Goal: Transaction & Acquisition: Purchase product/service

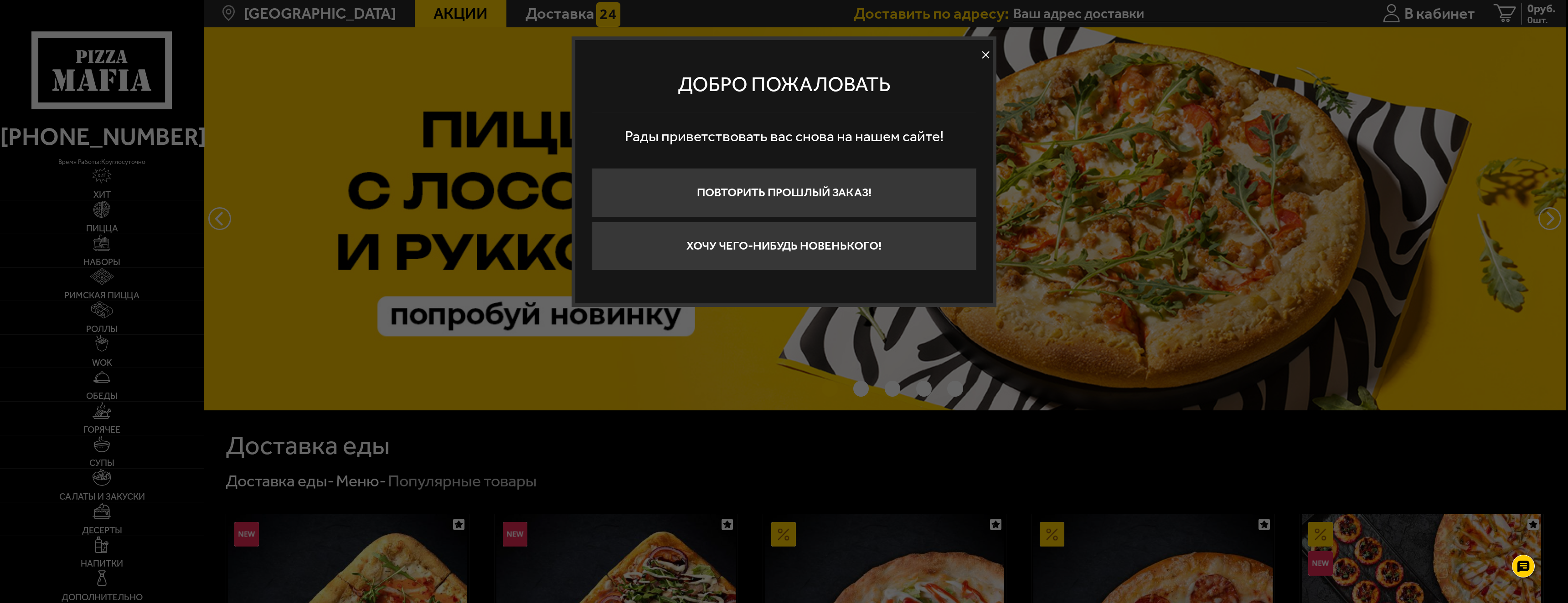
click at [986, 52] on button at bounding box center [985, 55] width 13 height 13
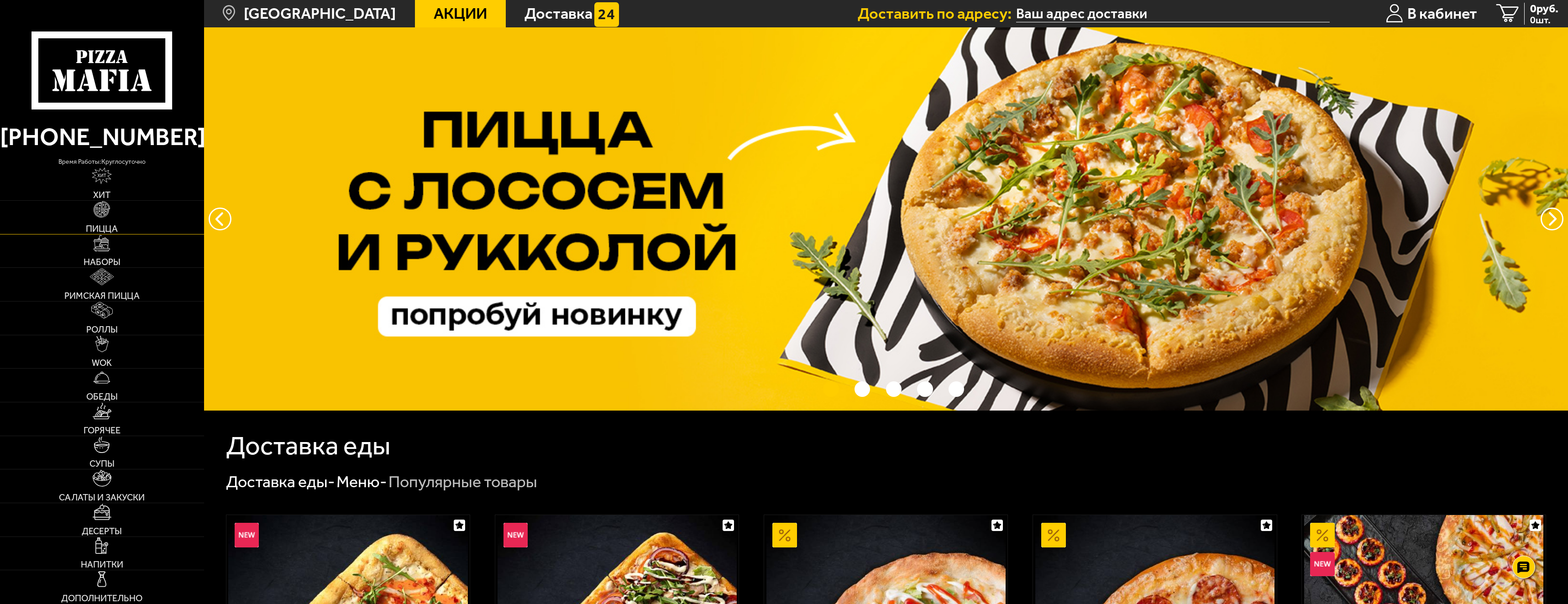
click at [119, 224] on link "Пицца" at bounding box center [102, 217] width 204 height 34
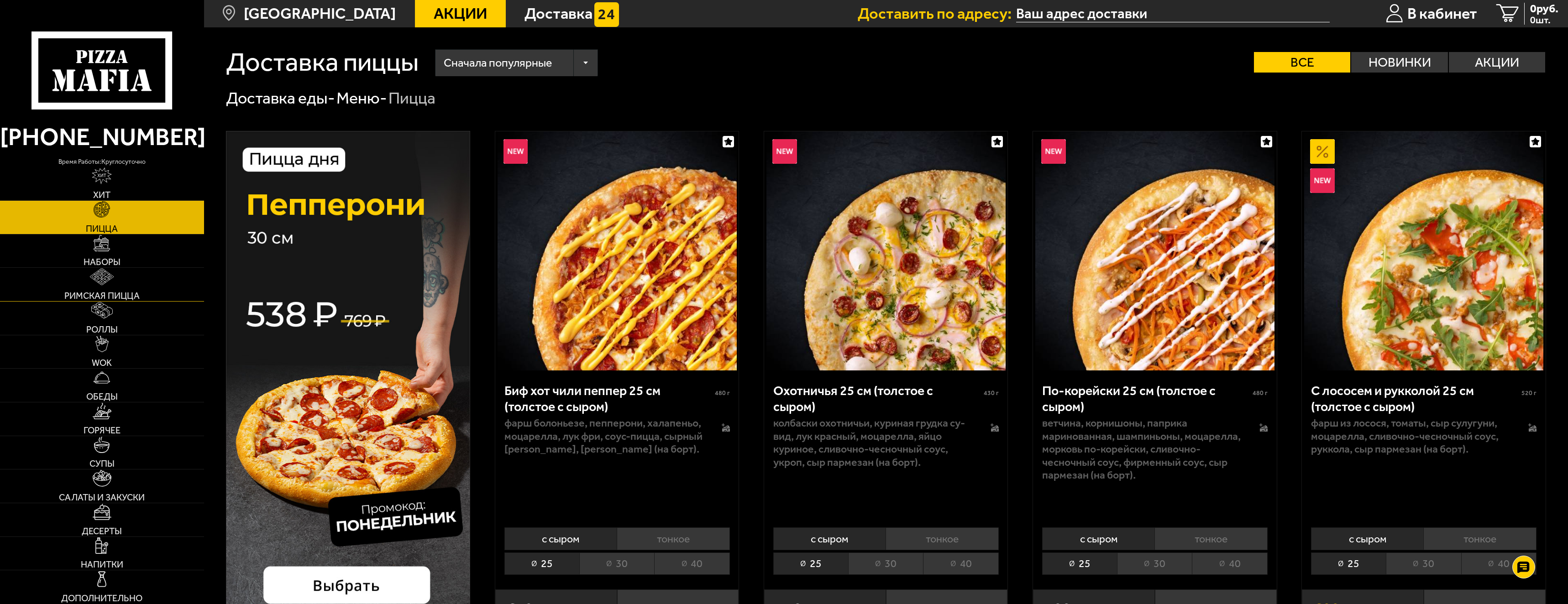
click at [96, 270] on img at bounding box center [102, 276] width 24 height 16
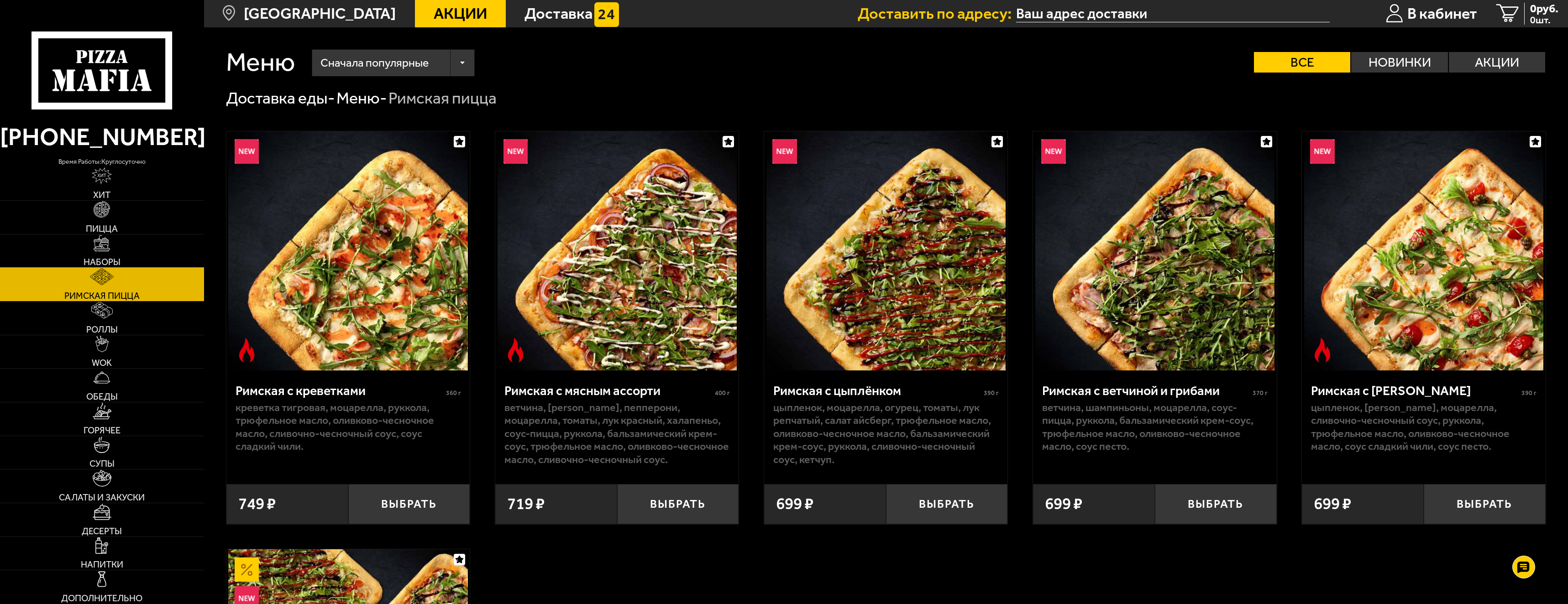
click at [93, 254] on link "Наборы" at bounding box center [102, 251] width 204 height 34
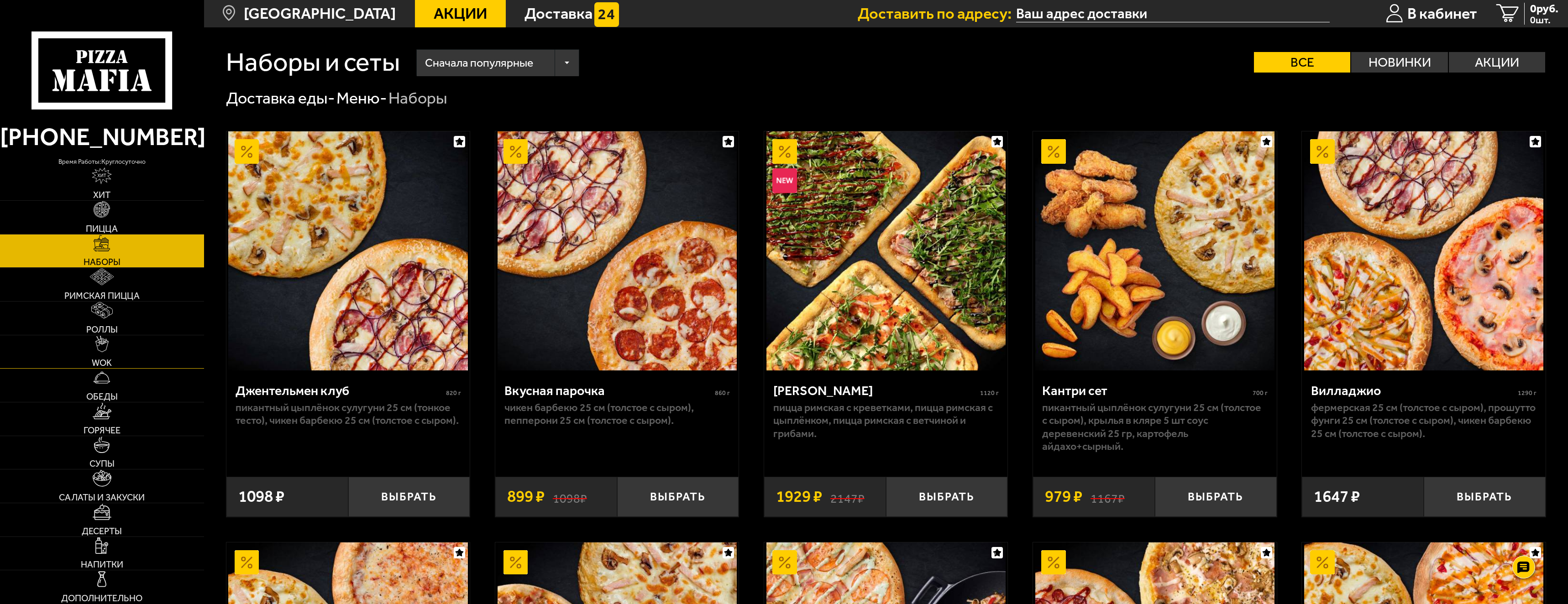
click at [91, 360] on link "WOK" at bounding box center [102, 352] width 204 height 34
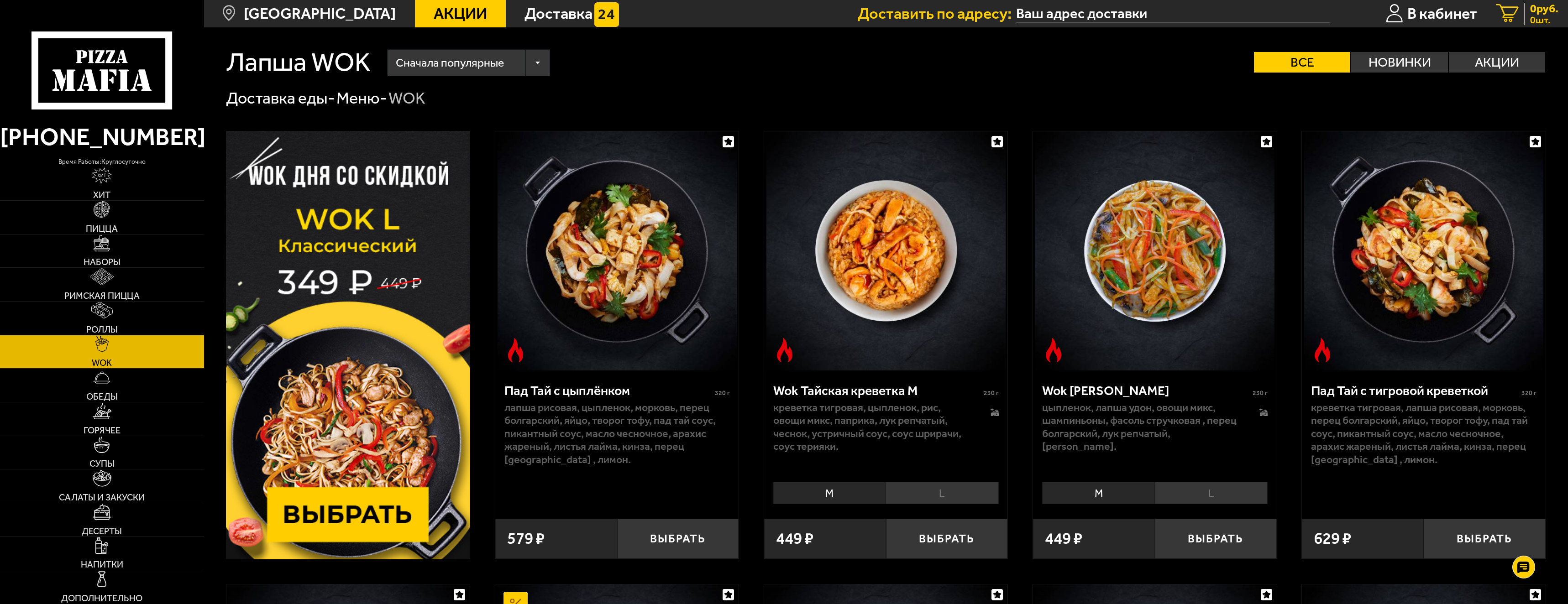
click at [1508, 5] on icon at bounding box center [1507, 13] width 23 height 19
